Goal: Find specific page/section

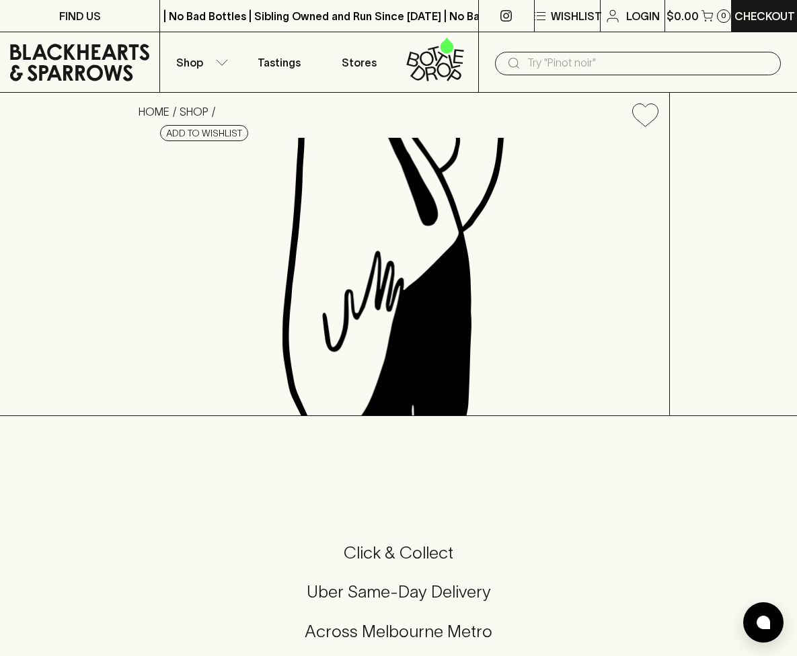
click at [537, 152] on h4 "[PERSON_NAME] Les Ongles Chenin Blanc 2021" at bounding box center [407, 139] width 494 height 28
copy h4 "Bernaudeau"
click at [552, 70] on input "text" at bounding box center [648, 63] width 243 height 22
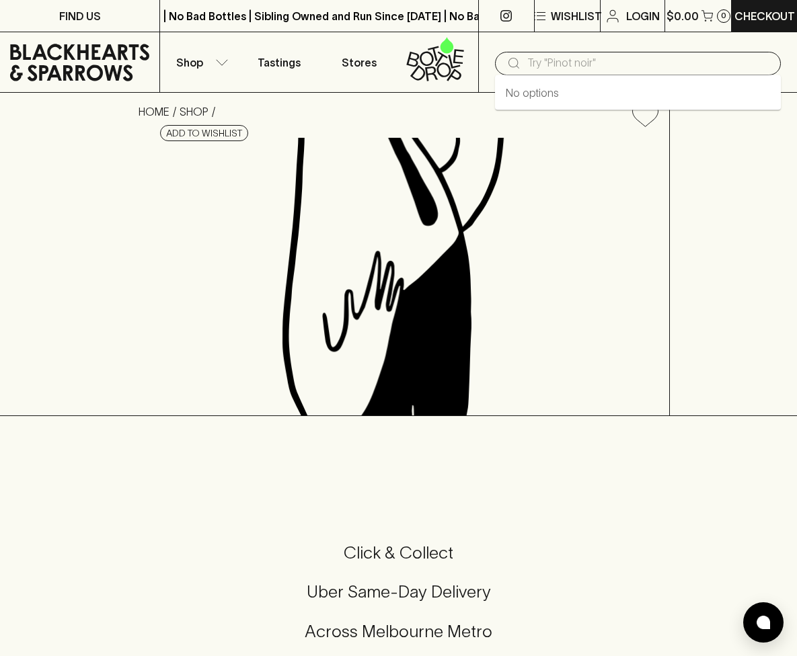
paste input "Bernaudeau"
type input "Bernaudeau"
click at [516, 126] on h4 "[PERSON_NAME] Les Ongles Chenin Blanc 2021" at bounding box center [407, 139] width 494 height 28
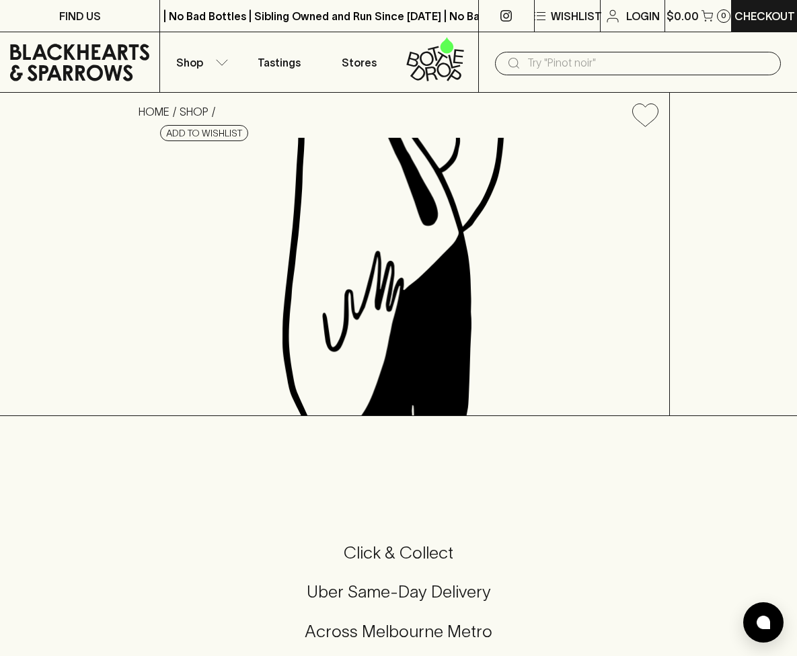
drag, startPoint x: 463, startPoint y: 125, endPoint x: 574, endPoint y: 147, distance: 113.0
click at [574, 147] on h4 "[PERSON_NAME] Les Ongles Chenin Blanc 2021" at bounding box center [407, 139] width 494 height 28
copy h4 "[PERSON_NAME]"
click at [546, 64] on input "text" at bounding box center [648, 63] width 243 height 22
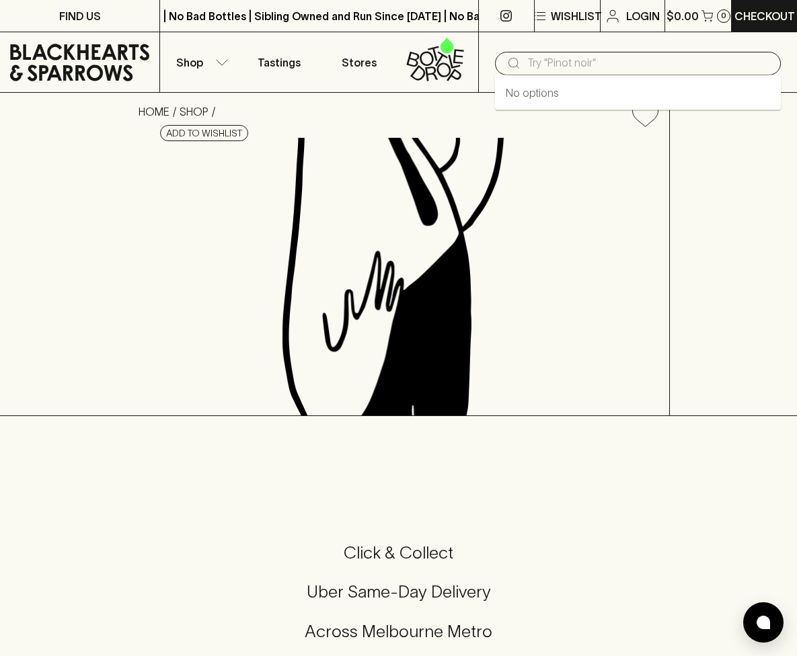
paste input "[PERSON_NAME]"
type input "[PERSON_NAME]"
